Goal: Information Seeking & Learning: Learn about a topic

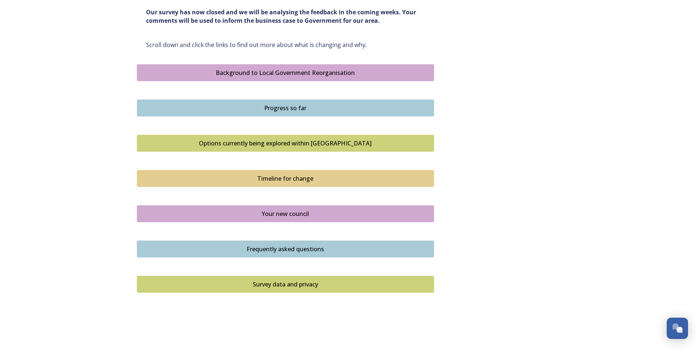
scroll to position [426, 0]
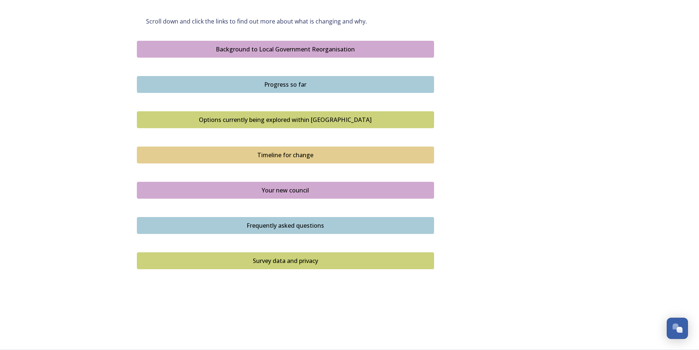
click at [315, 50] on div "Background to Local Government Reorganisation" at bounding box center [285, 49] width 289 height 9
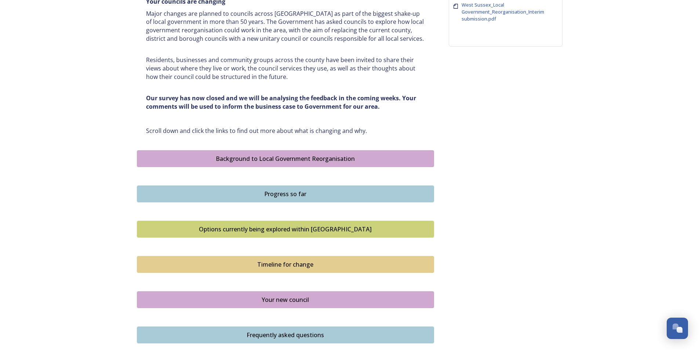
scroll to position [330, 0]
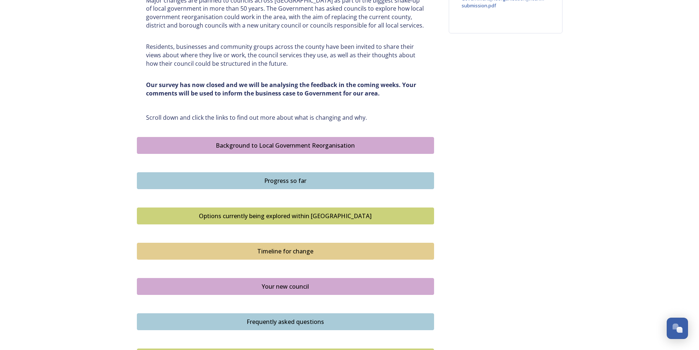
click at [320, 179] on div "Progress so far" at bounding box center [285, 180] width 289 height 9
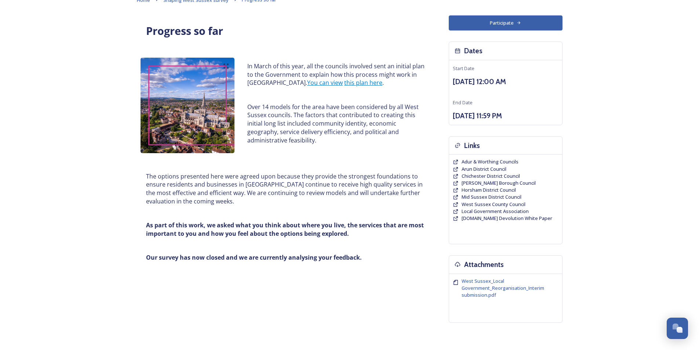
scroll to position [84, 0]
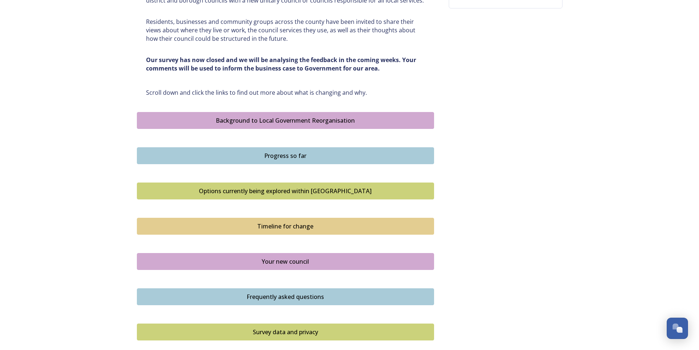
scroll to position [426, 0]
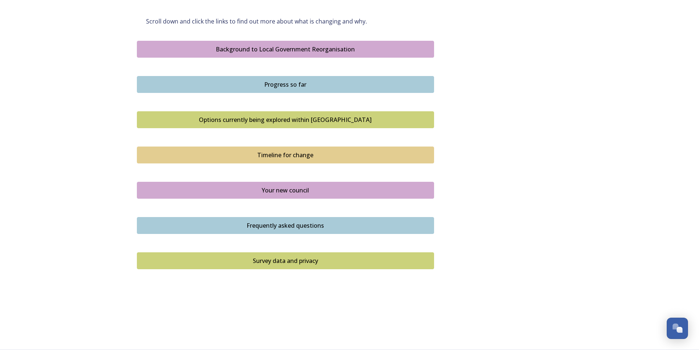
click at [282, 122] on div "Options currently being explored within West Sussex" at bounding box center [285, 119] width 289 height 9
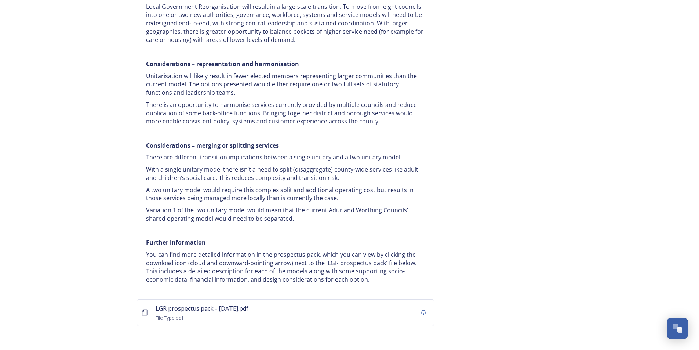
scroll to position [1342, 0]
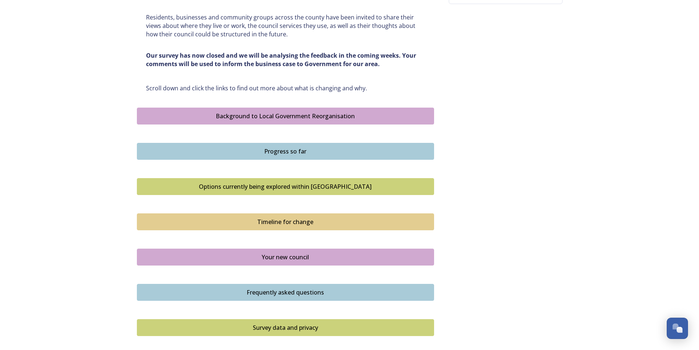
scroll to position [426, 0]
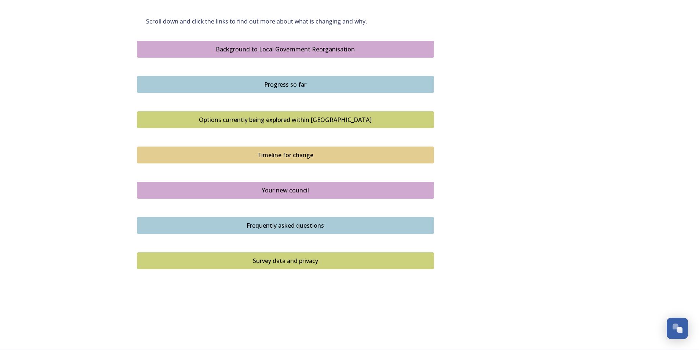
click at [295, 156] on div "Timeline for change" at bounding box center [285, 154] width 289 height 9
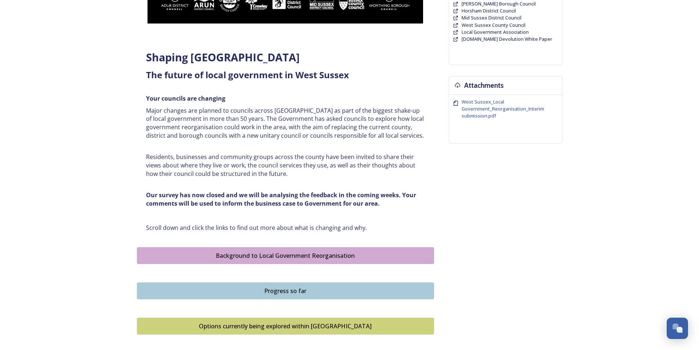
scroll to position [426, 0]
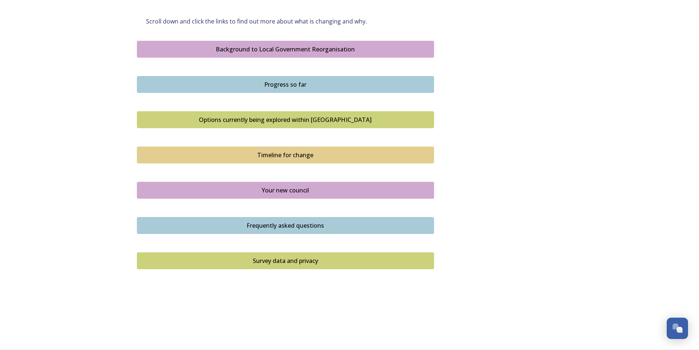
click at [290, 189] on div "Your new council" at bounding box center [285, 190] width 289 height 9
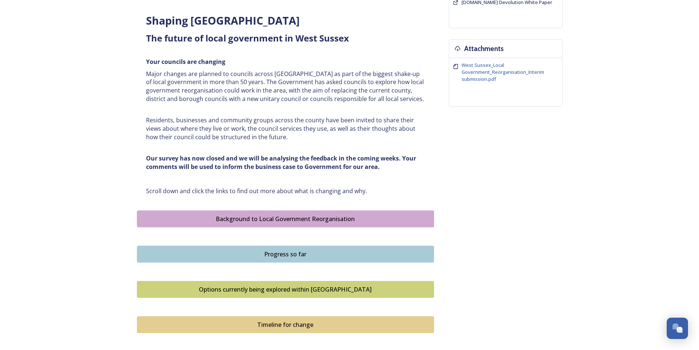
scroll to position [426, 0]
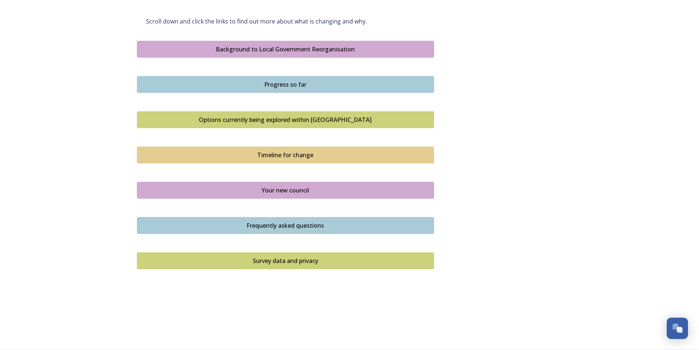
click at [309, 229] on div "Frequently asked questions" at bounding box center [285, 225] width 289 height 9
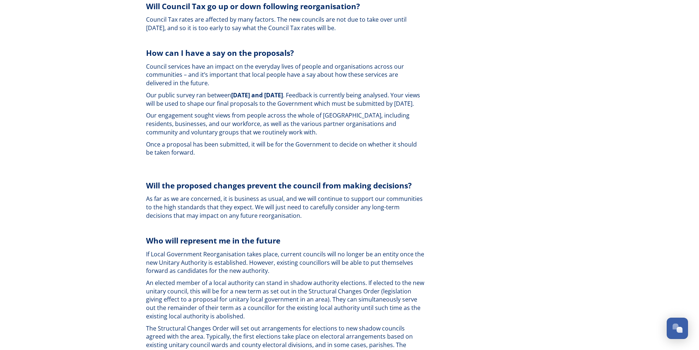
scroll to position [1907, 0]
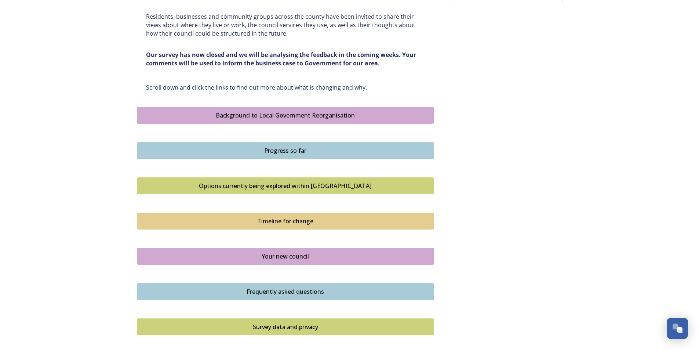
scroll to position [426, 0]
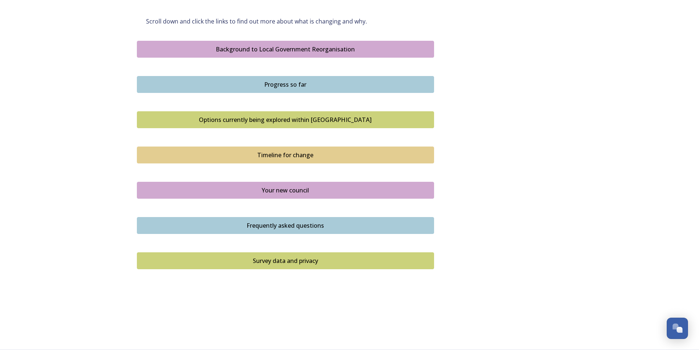
click at [291, 263] on div "Survey data and privacy" at bounding box center [285, 260] width 289 height 9
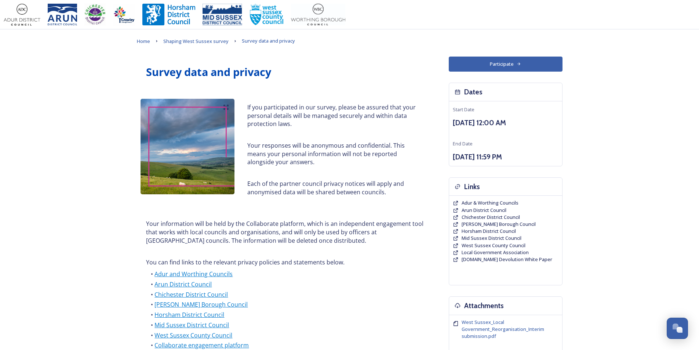
click at [482, 65] on button "Participate" at bounding box center [506, 63] width 114 height 15
